Goal: Task Accomplishment & Management: Manage account settings

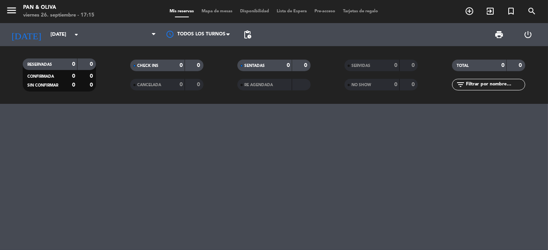
scroll to position [4222, 0]
click at [72, 32] on icon "arrow_drop_down" at bounding box center [76, 34] width 9 height 9
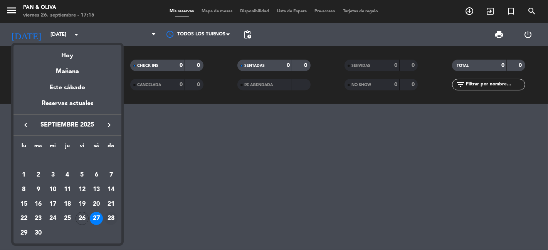
click at [111, 216] on div "28" at bounding box center [110, 218] width 13 height 13
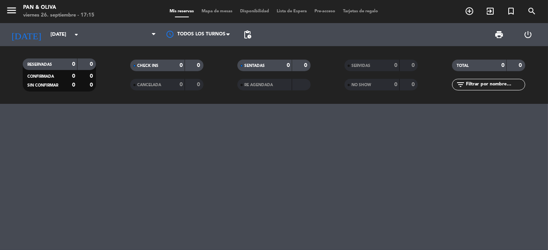
type input "[DATE]"
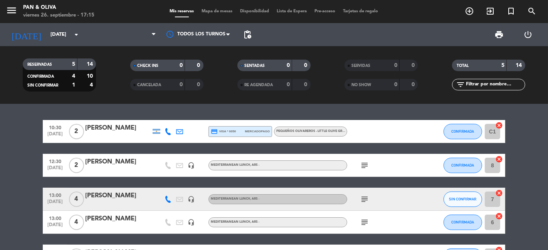
scroll to position [43, 0]
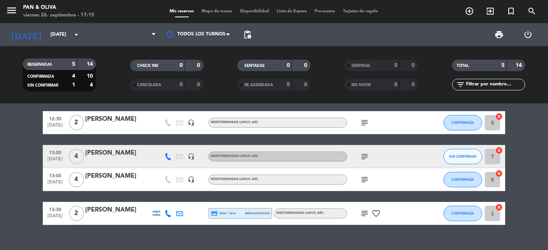
click at [363, 179] on icon "subject" at bounding box center [364, 179] width 9 height 9
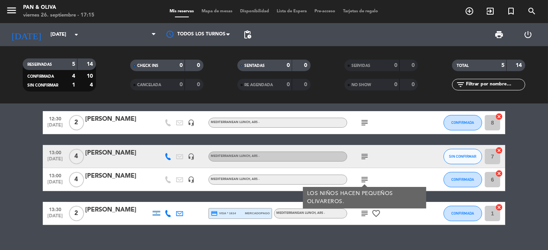
click at [113, 176] on div "[PERSON_NAME]" at bounding box center [117, 176] width 65 height 10
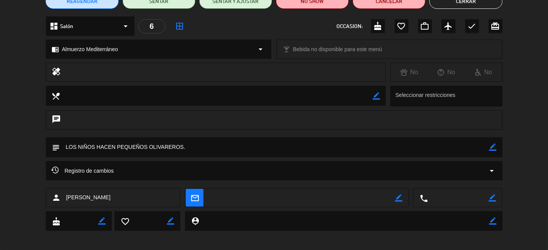
scroll to position [79, 0]
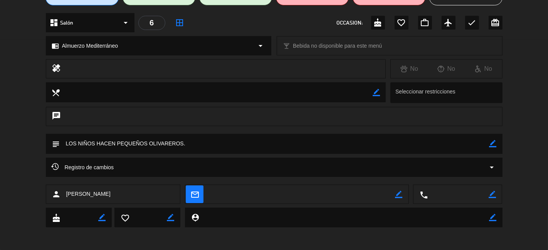
click at [493, 167] on icon "arrow_drop_down" at bounding box center [491, 167] width 9 height 9
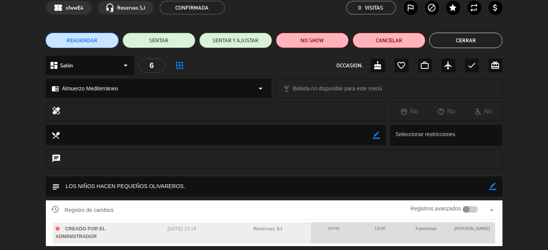
scroll to position [0, 0]
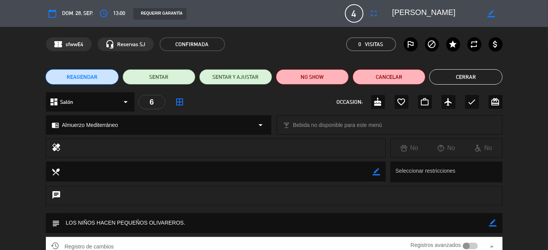
click at [462, 77] on button "Cerrar" at bounding box center [465, 76] width 73 height 15
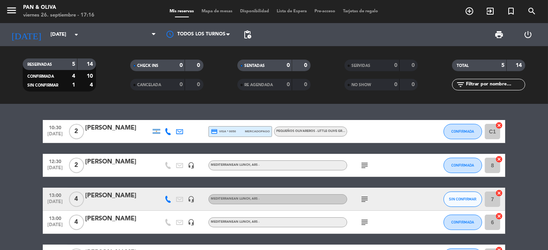
click at [97, 220] on div "[PERSON_NAME]" at bounding box center [117, 219] width 65 height 10
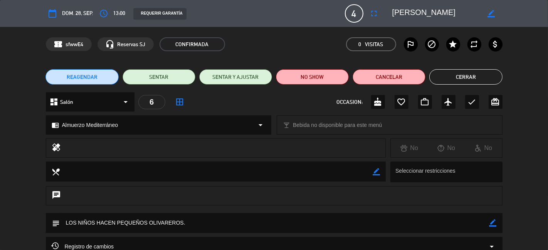
click at [452, 75] on button "Cerrar" at bounding box center [465, 76] width 73 height 15
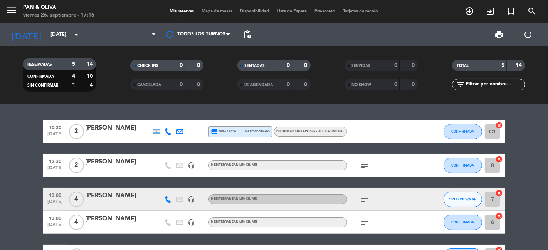
click at [123, 219] on div "[PERSON_NAME]" at bounding box center [117, 219] width 65 height 10
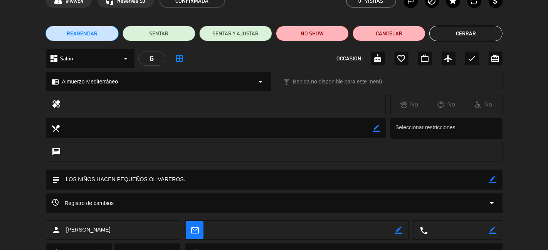
scroll to position [79, 0]
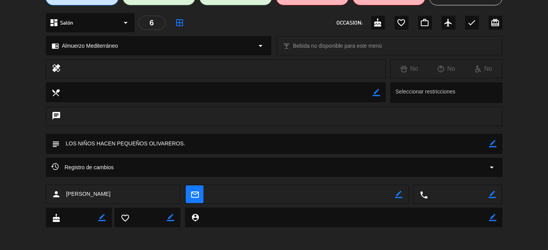
click at [493, 170] on icon "arrow_drop_down" at bounding box center [491, 167] width 9 height 9
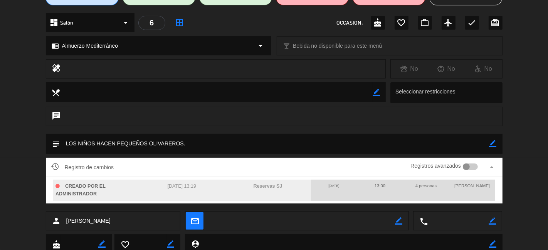
click at [493, 157] on div "subject border_color" at bounding box center [274, 146] width 548 height 24
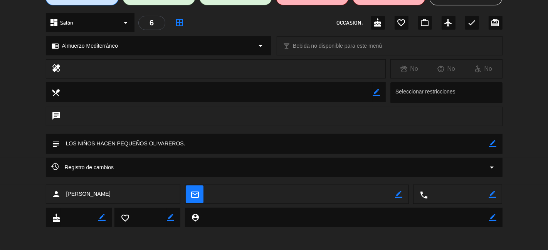
click at [490, 171] on icon "arrow_drop_down" at bounding box center [491, 167] width 9 height 9
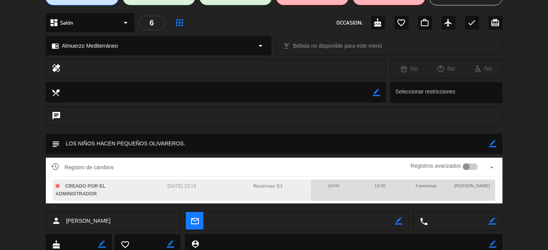
click at [30, 161] on div "Registro de cambios Registros avanzados arrow_drop_up CREADO POR EL ADMINISTRAD…" at bounding box center [274, 185] width 548 height 54
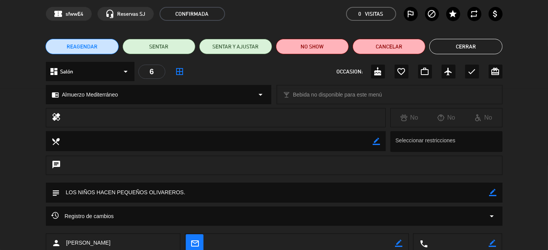
scroll to position [0, 0]
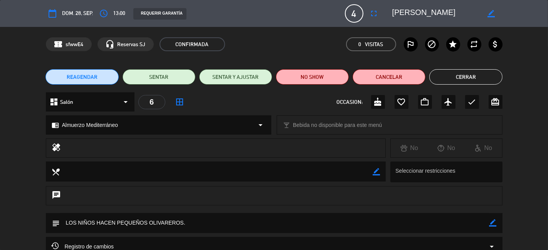
click at [468, 76] on button "Cerrar" at bounding box center [465, 76] width 73 height 15
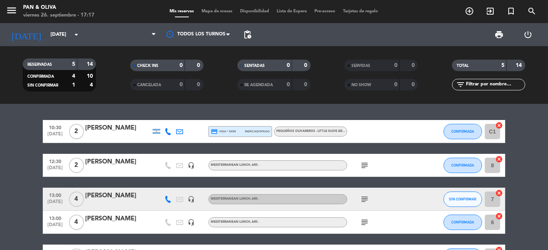
drag, startPoint x: 37, startPoint y: 166, endPoint x: 418, endPoint y: 144, distance: 381.6
type textarea "10:30 [DATE] 2 [PERSON_NAME] credit_card VISA * 0050 MERCADOPAGO PEQUEÑOS OLIVA…"
click at [111, 161] on bookings-row "10:30 [DATE] 2 [PERSON_NAME] credit_card visa * 0050 mercadopago Pequeños Oliva…" at bounding box center [274, 194] width 548 height 148
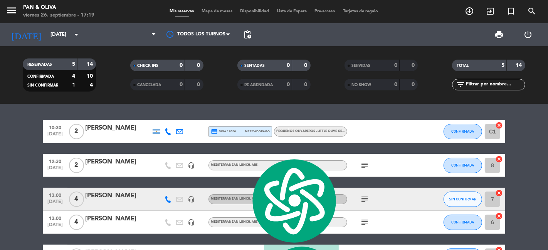
click at [24, 160] on bookings-row "10:30 [DATE] 2 [PERSON_NAME] credit_card visa * 0050 mercadopago Pequeños Oliva…" at bounding box center [274, 194] width 548 height 148
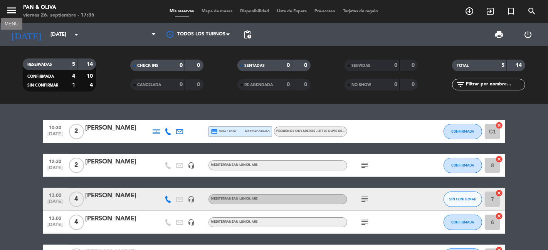
click at [7, 10] on icon "menu" at bounding box center [12, 11] width 12 height 12
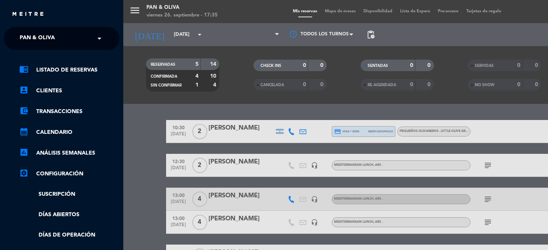
click at [99, 39] on span at bounding box center [101, 38] width 13 height 16
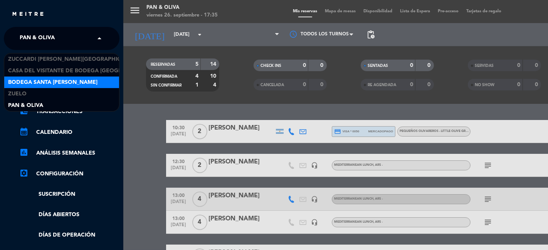
click at [62, 77] on div "Bodega Santa [PERSON_NAME]" at bounding box center [61, 83] width 115 height 12
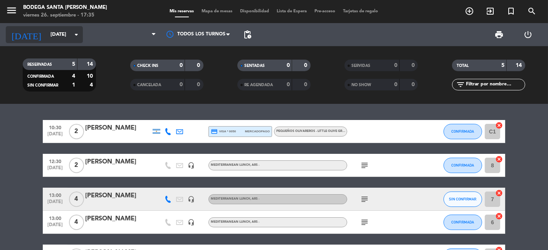
click at [74, 35] on icon "arrow_drop_down" at bounding box center [76, 34] width 9 height 9
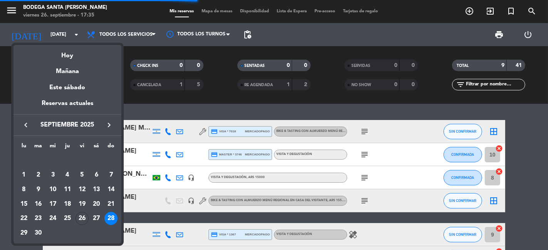
click at [109, 127] on icon "keyboard_arrow_right" at bounding box center [108, 125] width 9 height 9
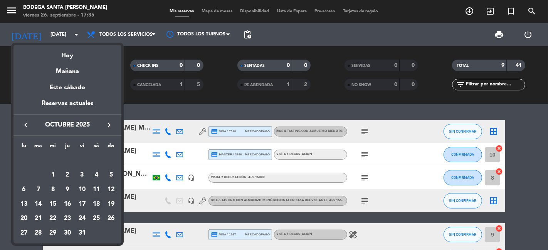
click at [97, 203] on div "18" at bounding box center [96, 204] width 13 height 13
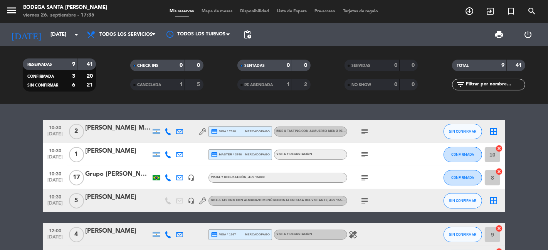
type input "[DATE]"
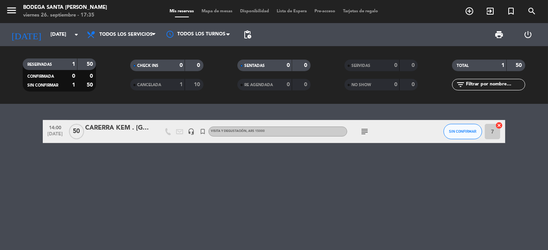
click at [109, 132] on div "CARERRA KEM . [GEOGRAPHIC_DATA]" at bounding box center [117, 128] width 65 height 10
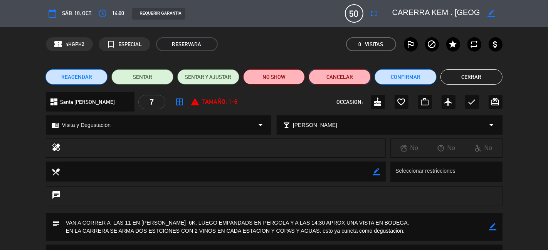
click at [340, 73] on button "Cancelar" at bounding box center [340, 76] width 62 height 15
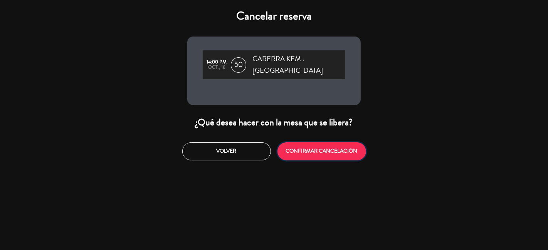
click at [340, 144] on button "CONFIRMAR CANCELACIÓN" at bounding box center [321, 152] width 89 height 18
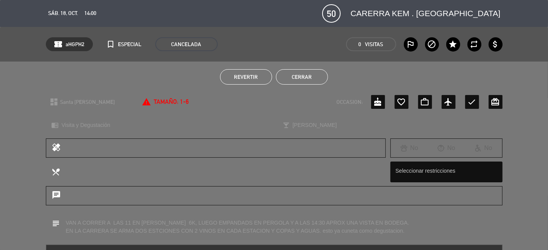
click at [292, 75] on button "Cerrar" at bounding box center [302, 76] width 52 height 15
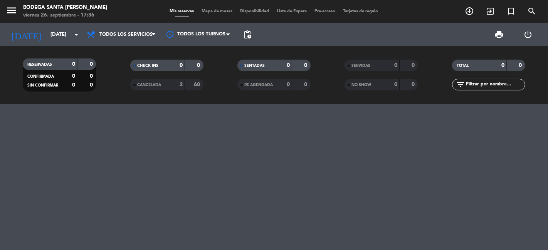
click at [221, 180] on div at bounding box center [274, 177] width 548 height 146
drag, startPoint x: 213, startPoint y: 175, endPoint x: 203, endPoint y: 198, distance: 25.5
click at [213, 176] on div at bounding box center [274, 177] width 548 height 146
click at [6, 8] on icon "menu" at bounding box center [12, 11] width 12 height 12
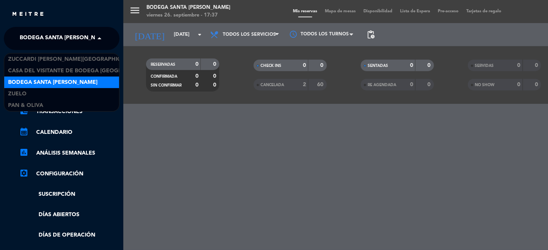
click at [101, 42] on span at bounding box center [101, 38] width 13 height 16
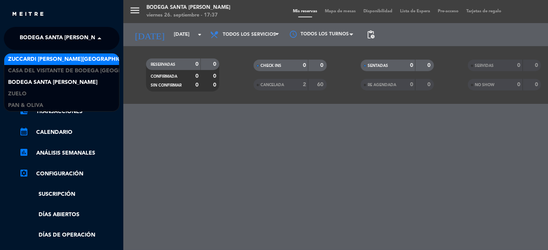
click at [77, 57] on span "Zuccardi [PERSON_NAME][GEOGRAPHIC_DATA] - Restaurant [GEOGRAPHIC_DATA]" at bounding box center [123, 59] width 230 height 9
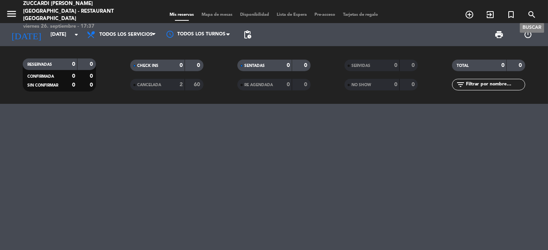
click at [493, 10] on icon "search" at bounding box center [531, 14] width 9 height 9
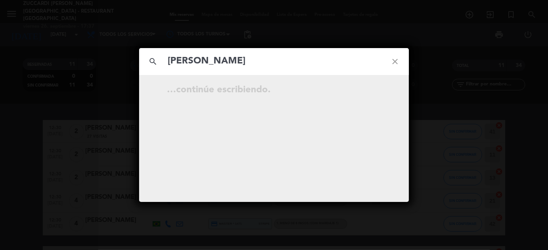
type input "[PERSON_NAME]"
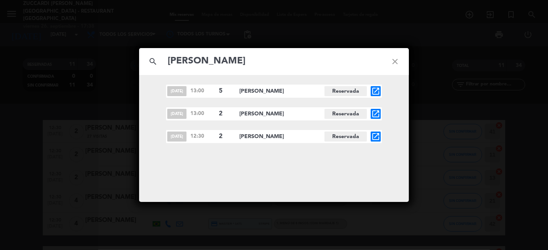
click at [379, 136] on icon "open_in_new" at bounding box center [375, 136] width 9 height 9
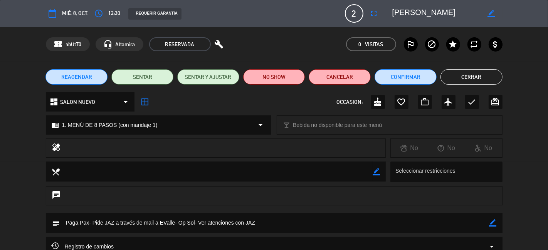
click at [465, 73] on button "Cerrar" at bounding box center [471, 76] width 62 height 15
